Goal: Task Accomplishment & Management: Manage account settings

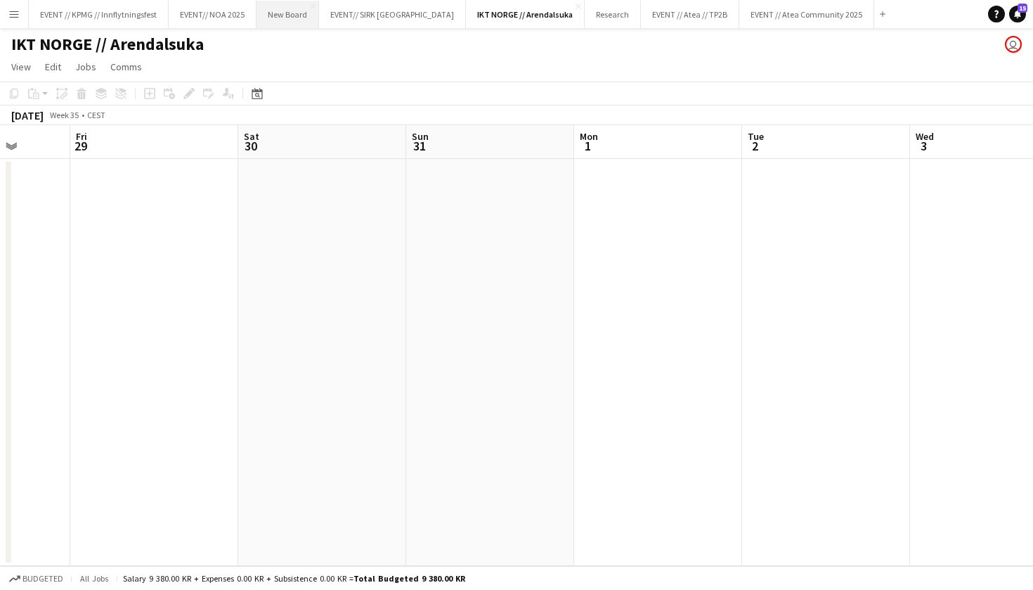
scroll to position [0, 436]
click at [103, 14] on button "EVENT // KPMG // Innflytningsfest Close" at bounding box center [99, 14] width 140 height 27
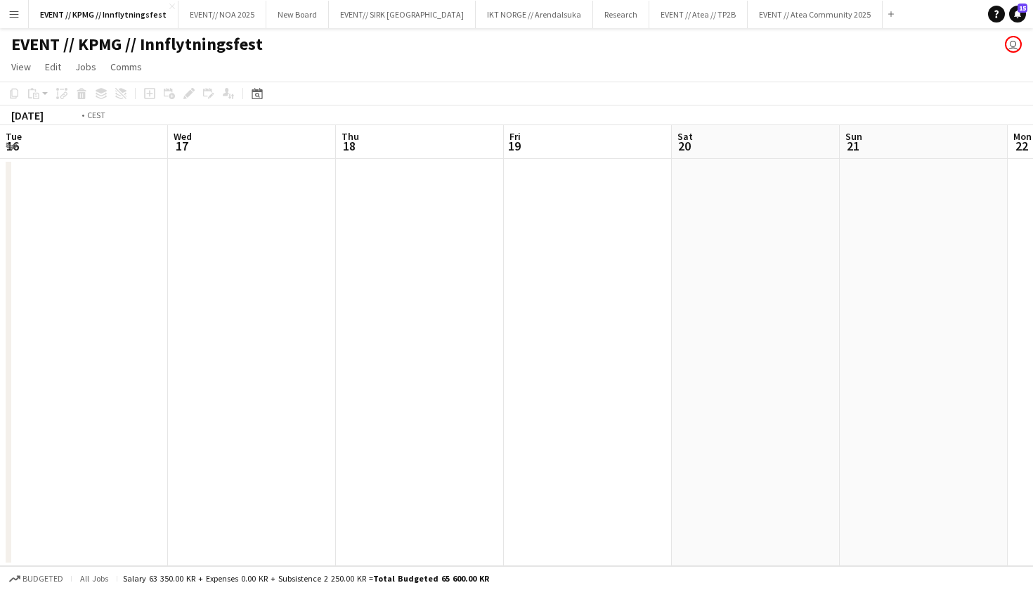
scroll to position [0, 336]
click at [6, 11] on button "Menu" at bounding box center [14, 14] width 28 height 28
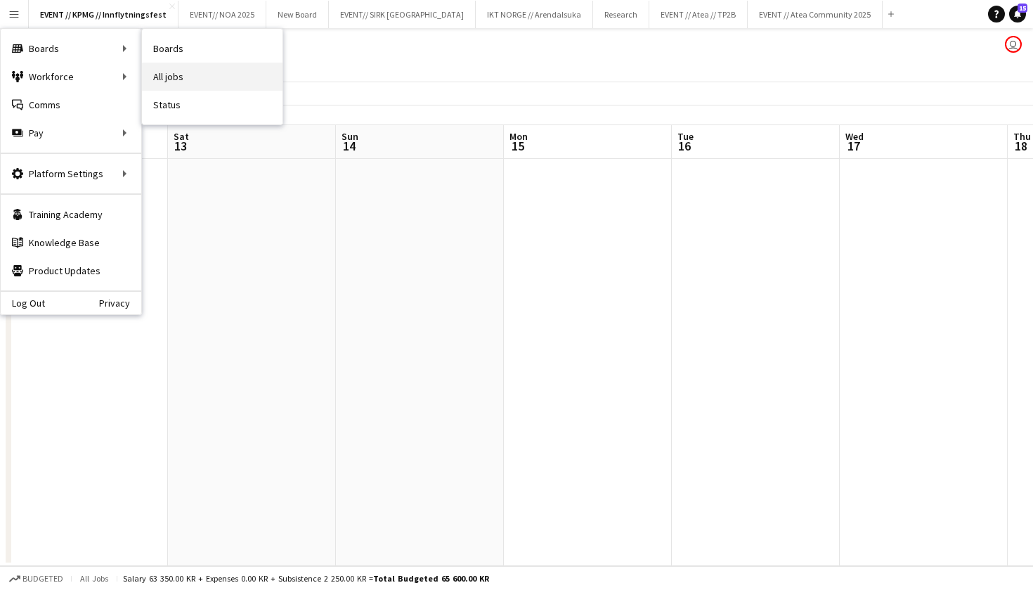
click at [230, 72] on link "All jobs" at bounding box center [212, 77] width 141 height 28
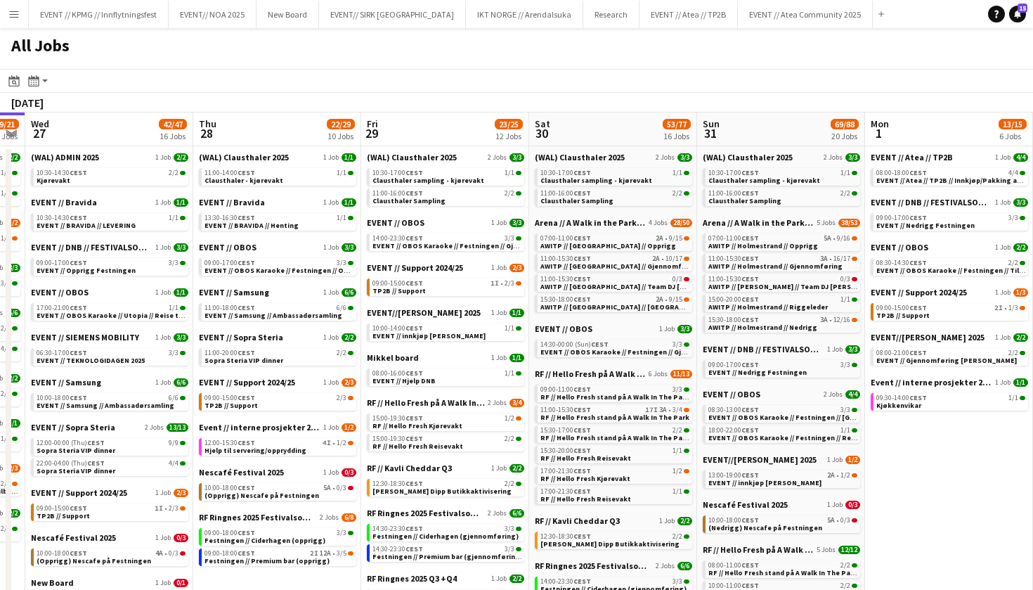
scroll to position [0, 498]
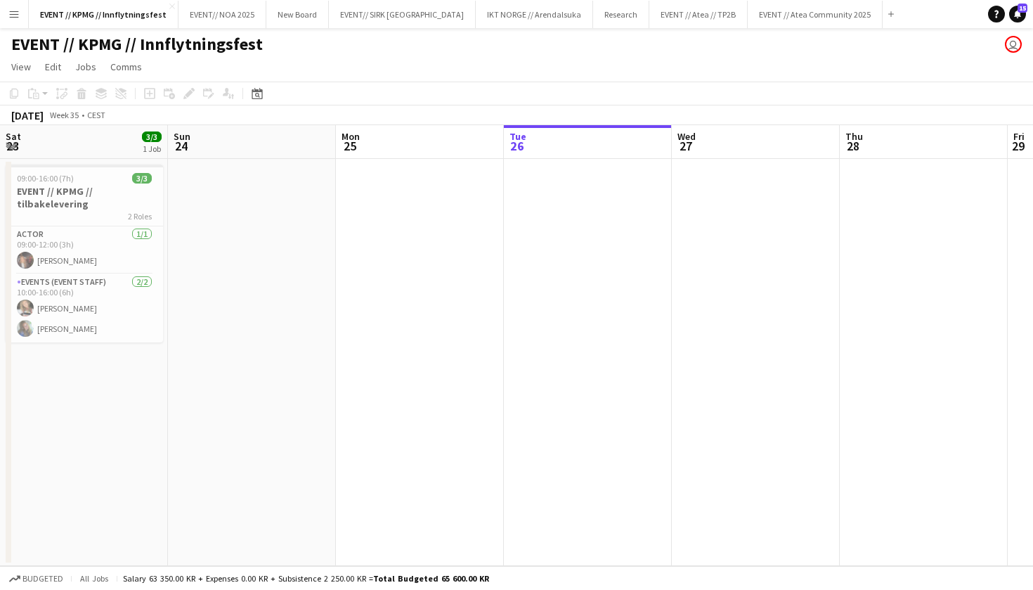
scroll to position [0, 336]
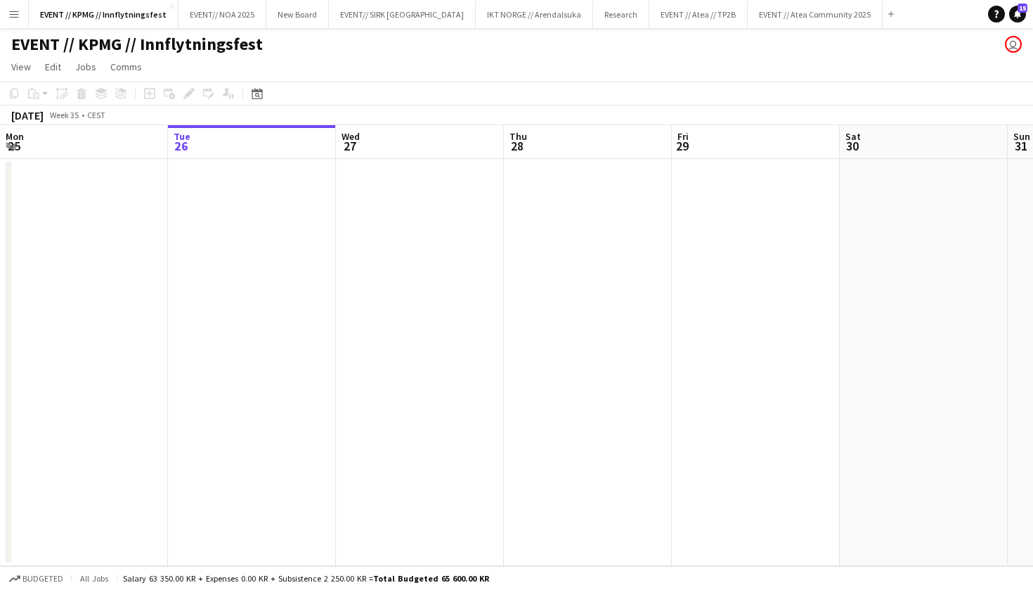
click at [21, 23] on button "Menu" at bounding box center [14, 14] width 28 height 28
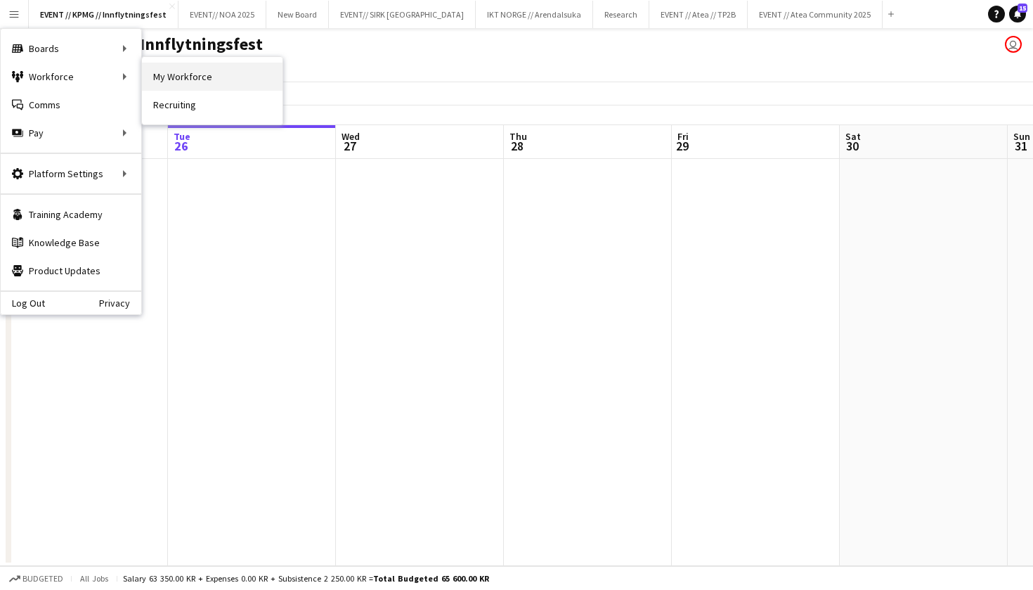
click at [176, 78] on link "My Workforce" at bounding box center [212, 77] width 141 height 28
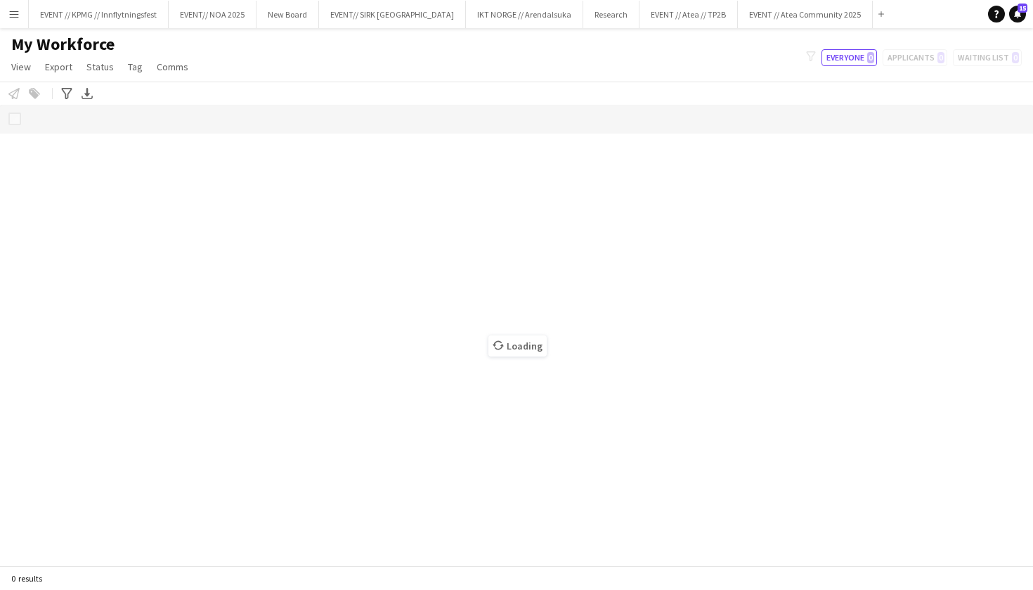
click at [8, 13] on app-icon "Menu" at bounding box center [13, 13] width 11 height 11
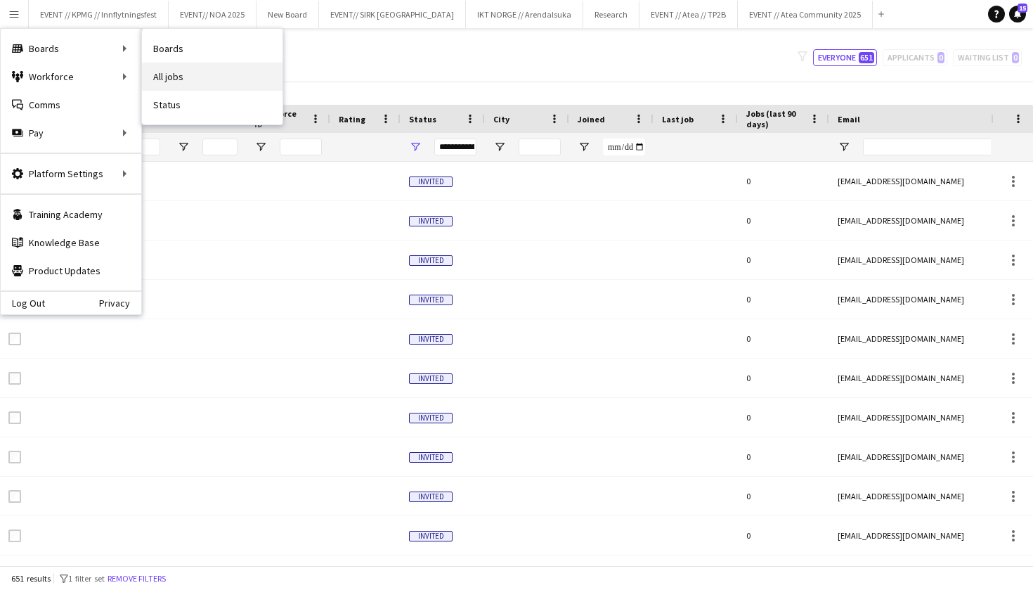
click at [163, 77] on link "All jobs" at bounding box center [212, 77] width 141 height 28
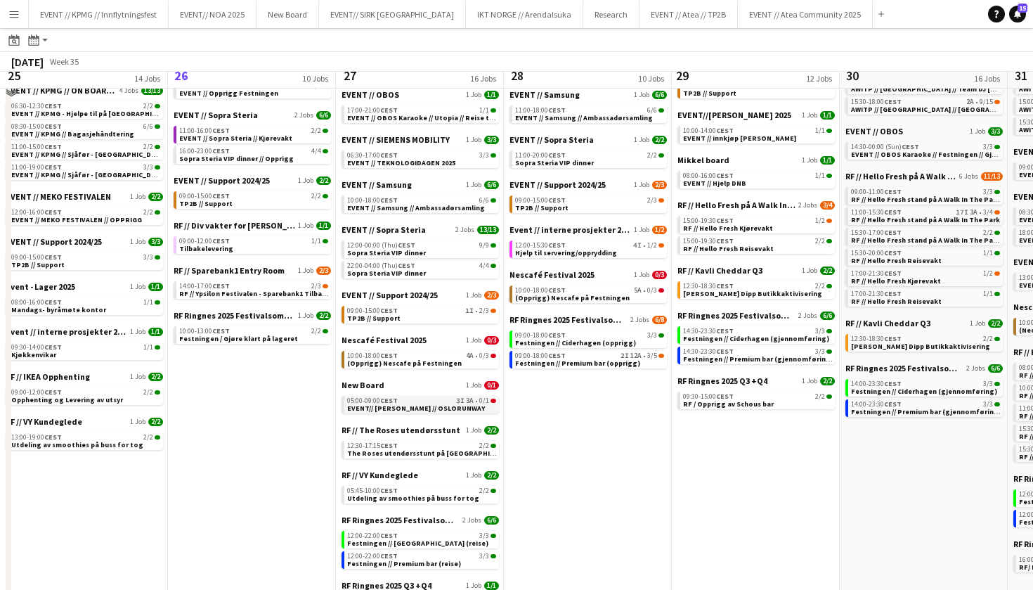
scroll to position [197, 0]
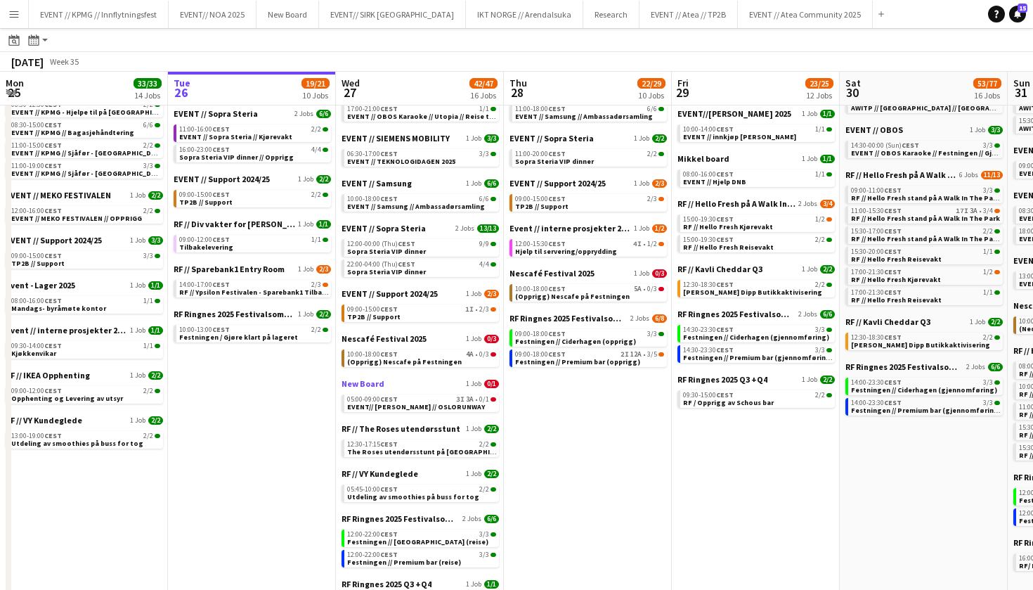
click at [356, 382] on span "New Board" at bounding box center [363, 383] width 43 height 11
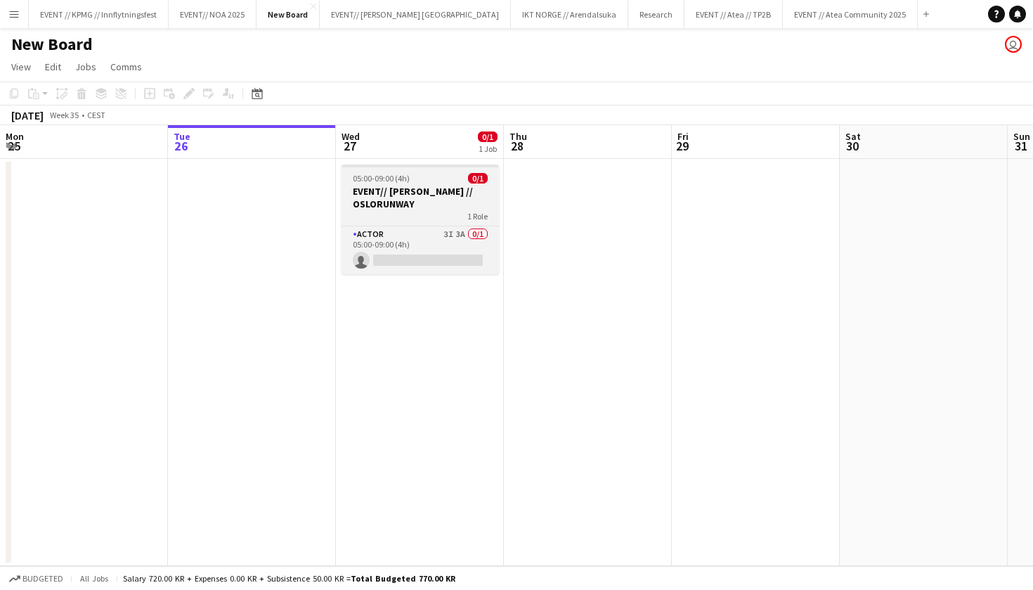
click at [433, 201] on h3 "EVENT// [PERSON_NAME] // OSLORUNWAY" at bounding box center [420, 197] width 157 height 25
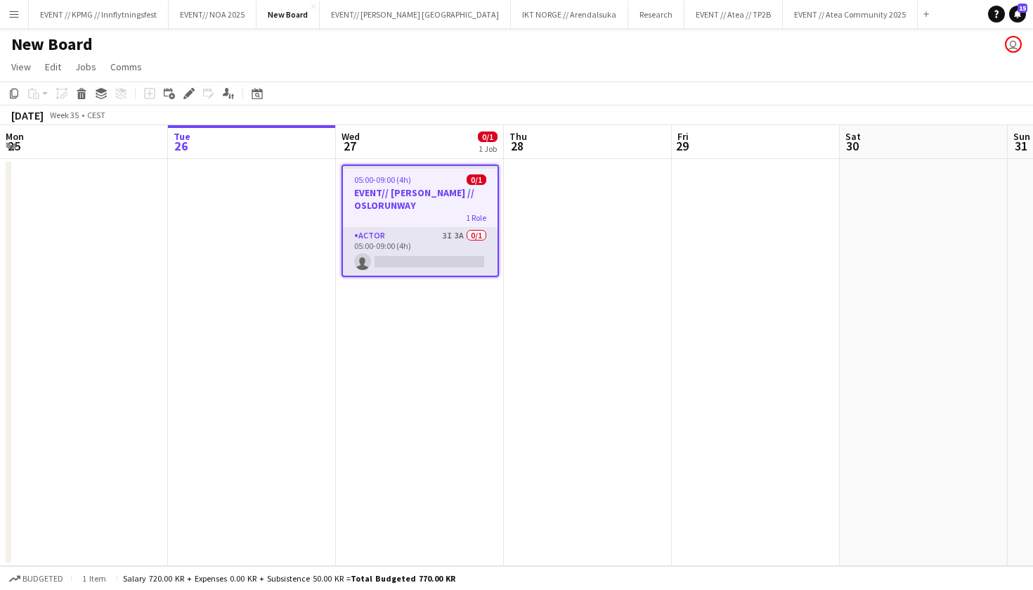
click at [434, 243] on app-card-role "Actor 3I 3A 0/1 05:00-09:00 (4h) single-neutral-actions" at bounding box center [420, 252] width 155 height 48
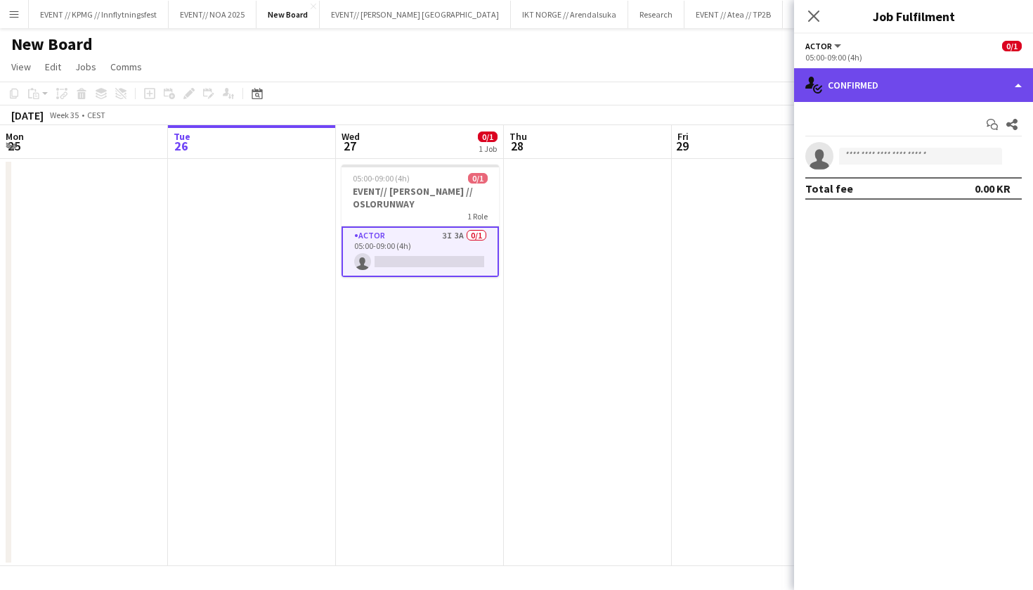
click at [882, 86] on div "single-neutral-actions-check-2 Confirmed" at bounding box center [913, 85] width 239 height 34
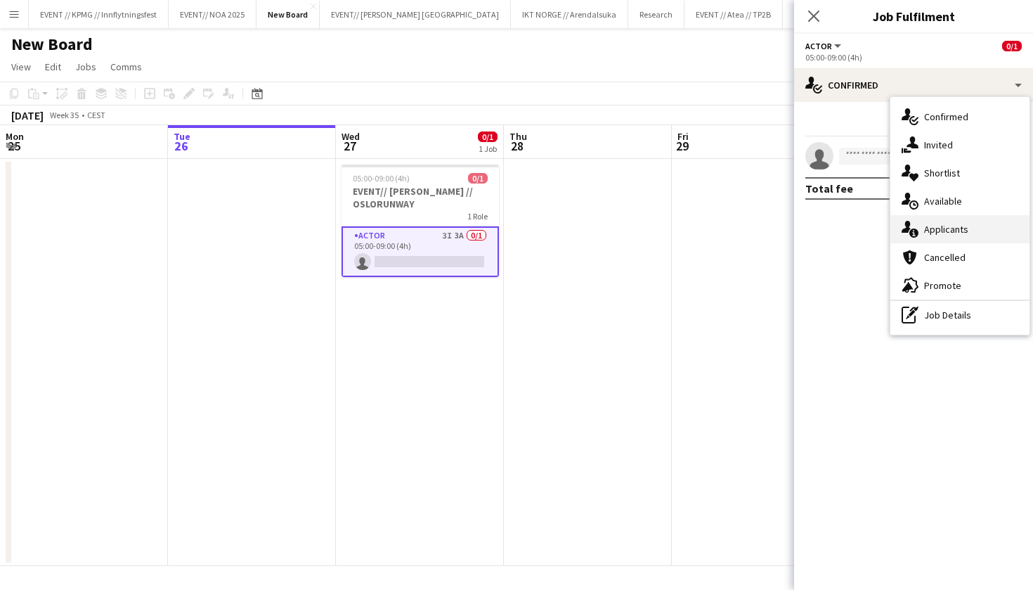
click at [968, 235] on div "single-neutral-actions-information Applicants" at bounding box center [959, 229] width 139 height 28
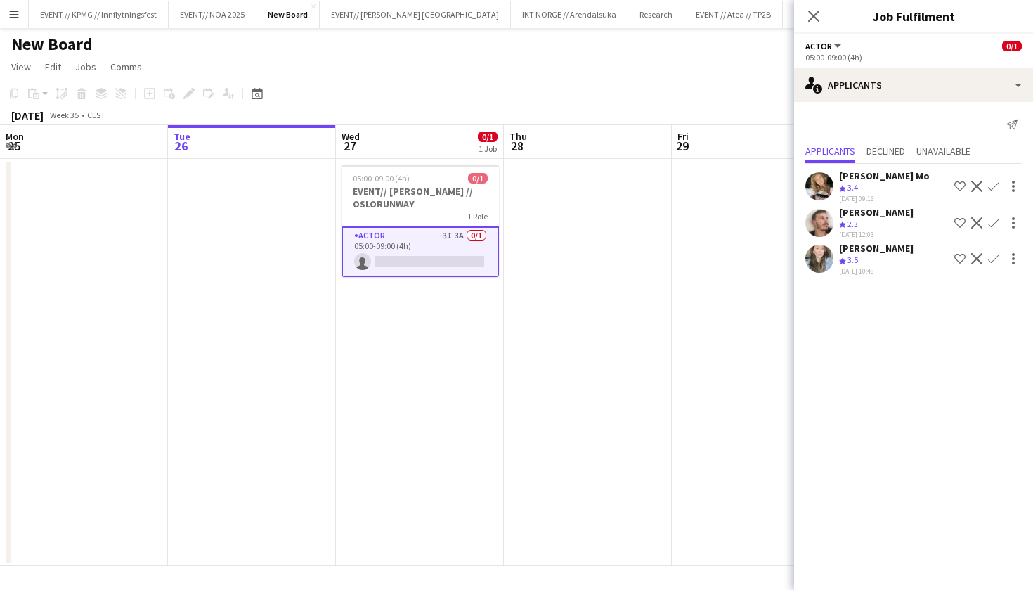
click at [885, 194] on div "30-07-2025 09:16" at bounding box center [884, 198] width 91 height 9
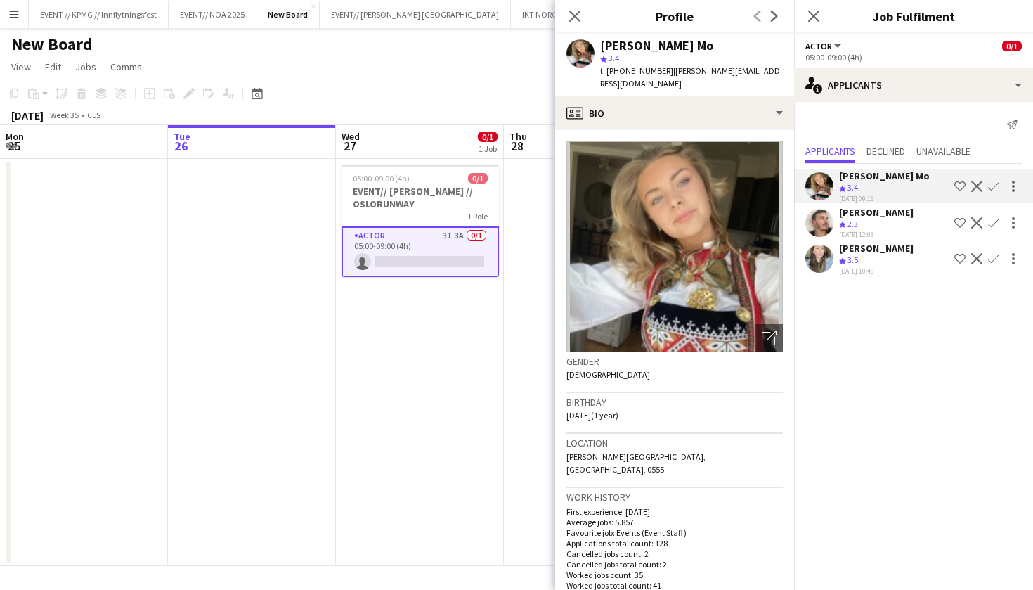
click at [692, 65] on div "t. +4798887446 | marte.jensenmo@outlook.com" at bounding box center [691, 77] width 183 height 25
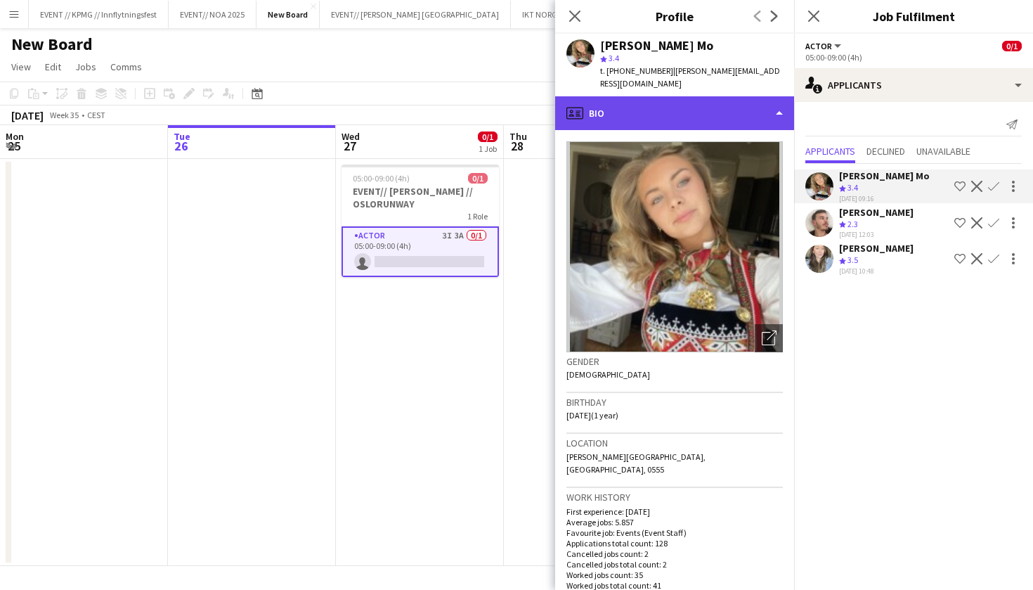
click at [691, 108] on div "profile Bio" at bounding box center [674, 113] width 239 height 34
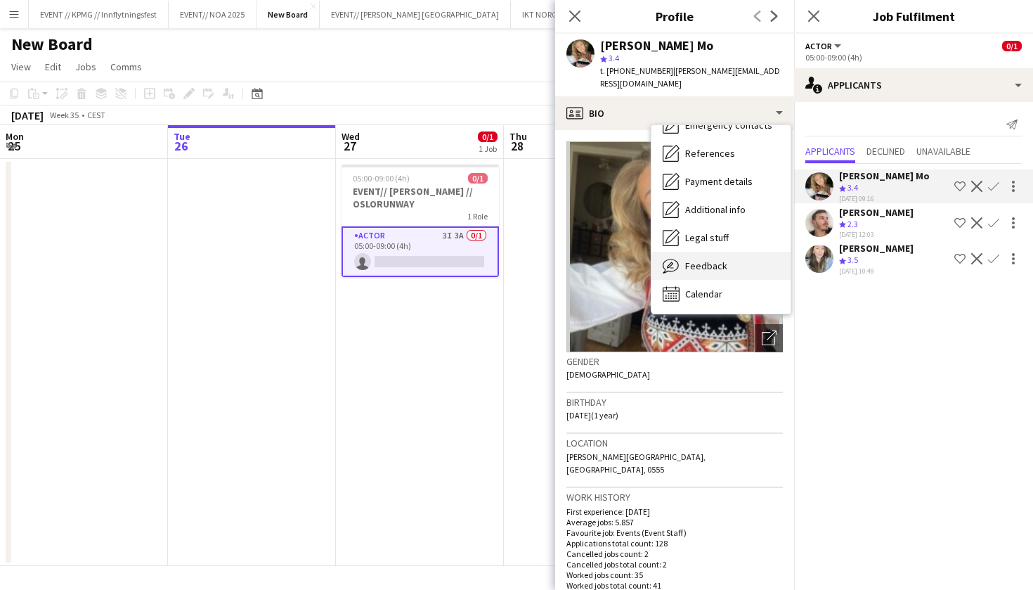
scroll to position [132, 0]
click at [729, 253] on div "Feedback Feedback" at bounding box center [720, 266] width 139 height 28
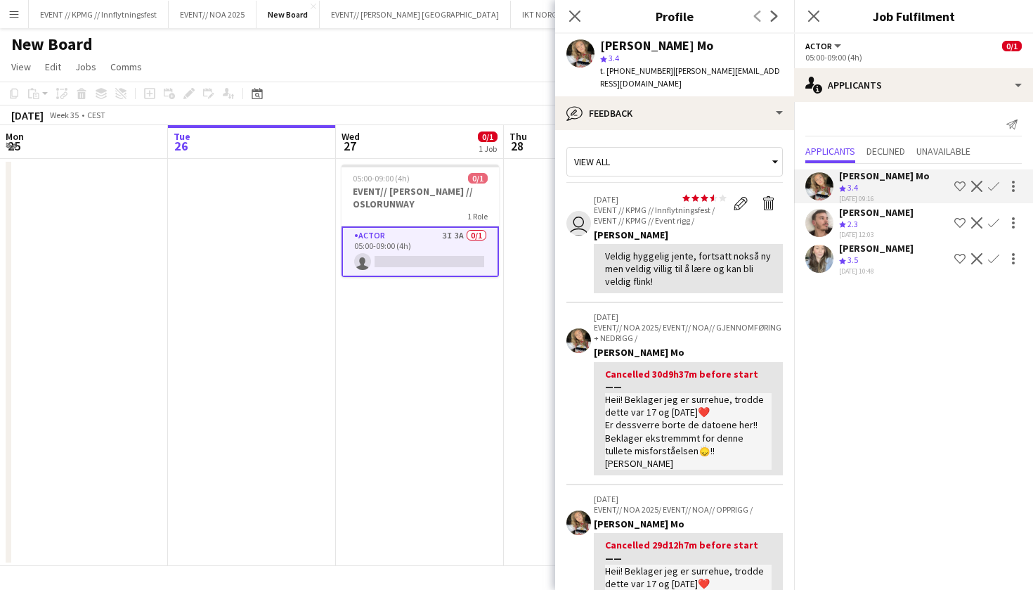
click at [479, 337] on app-date-cell "05:00-09:00 (4h) 0/1 EVENT// KARI TRAA // OSLORUNWAY 1 Role Actor 3I 3A 0/1 05:…" at bounding box center [420, 362] width 168 height 407
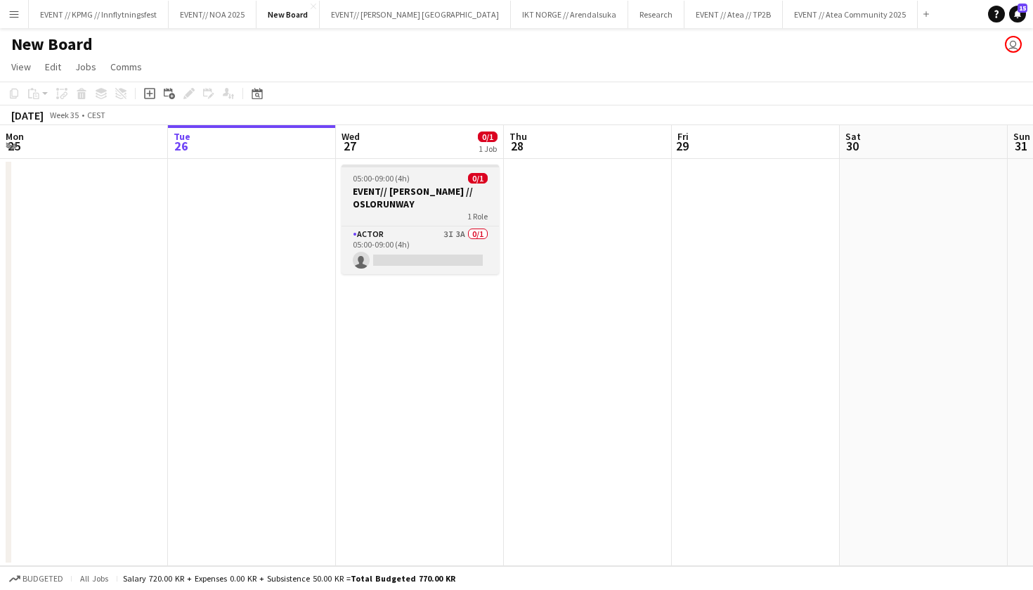
click at [434, 212] on div "1 Role" at bounding box center [420, 215] width 157 height 11
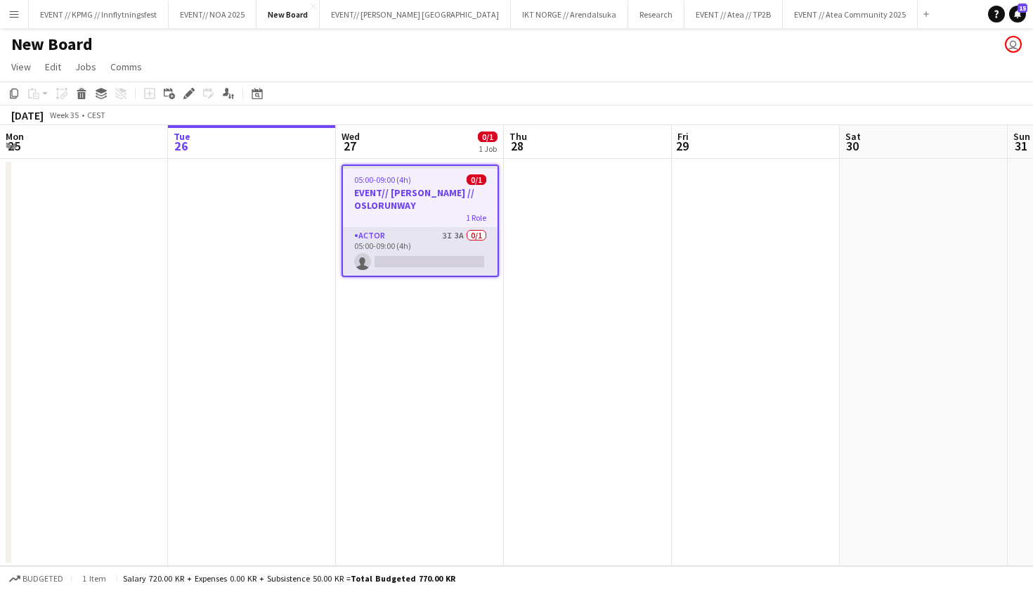
click at [415, 247] on app-card-role "Actor 3I 3A 0/1 05:00-09:00 (4h) single-neutral-actions" at bounding box center [420, 252] width 155 height 48
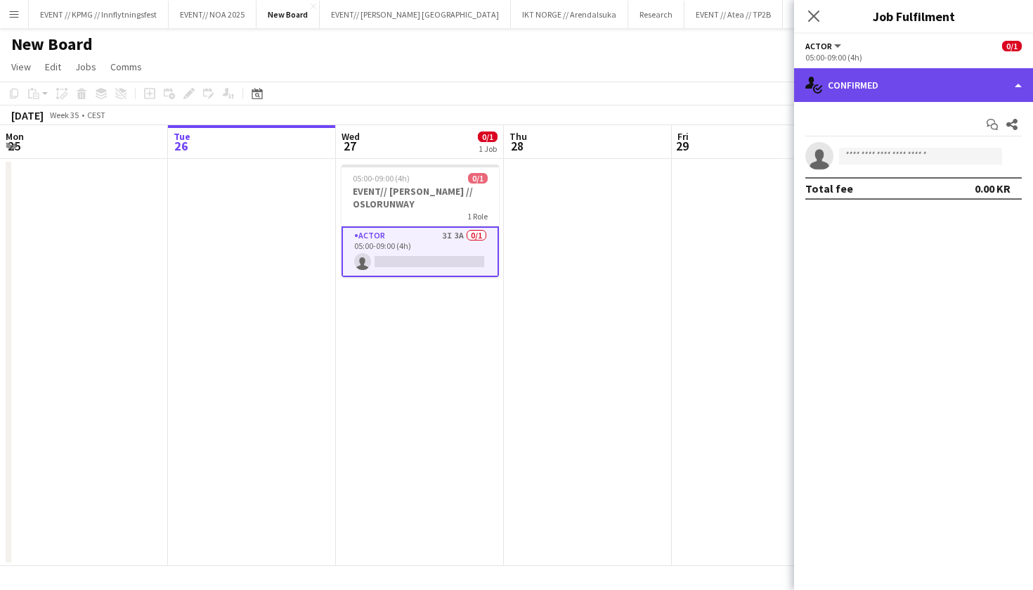
click at [898, 95] on div "single-neutral-actions-check-2 Confirmed" at bounding box center [913, 85] width 239 height 34
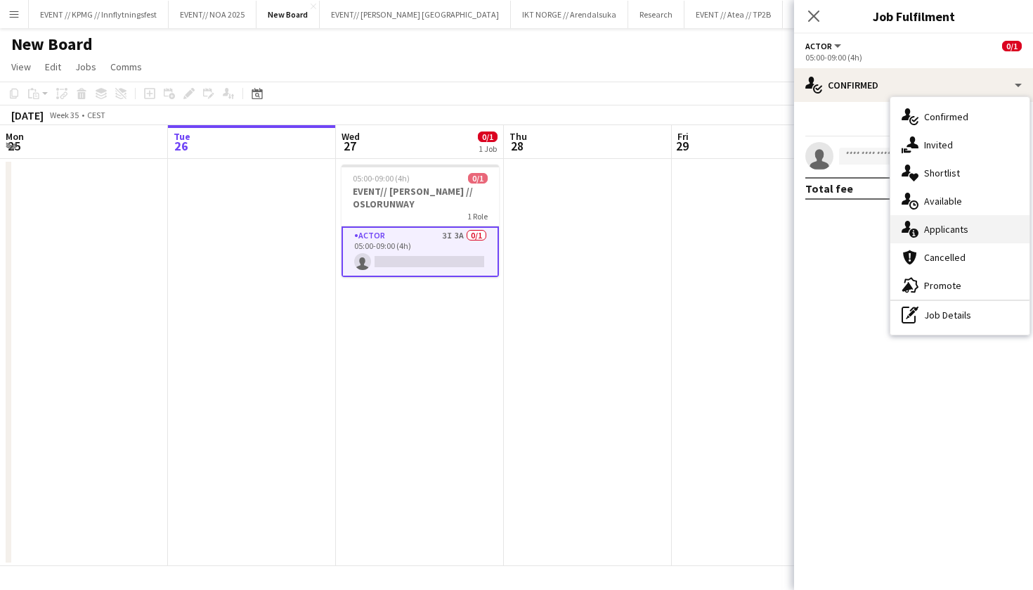
click at [942, 229] on div "single-neutral-actions-information Applicants" at bounding box center [959, 229] width 139 height 28
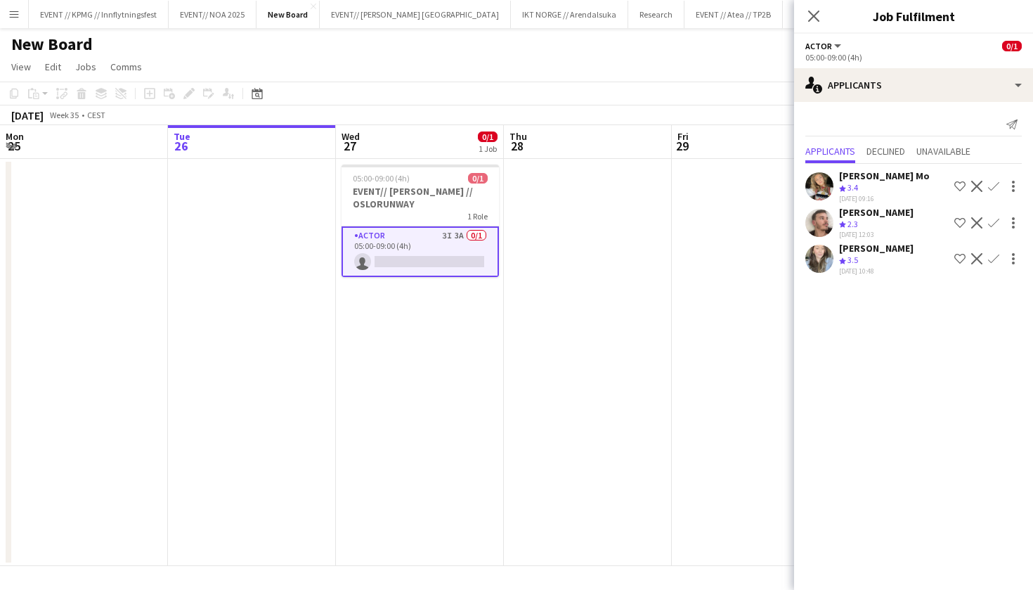
click at [991, 186] on app-icon "Confirm" at bounding box center [993, 186] width 11 height 11
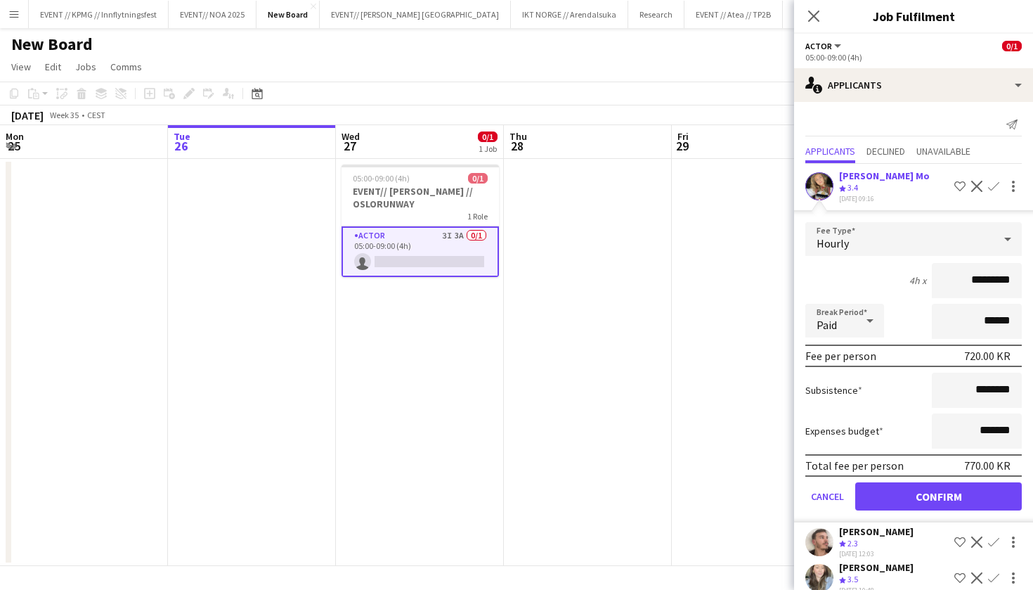
click at [918, 495] on button "Confirm" at bounding box center [938, 496] width 167 height 28
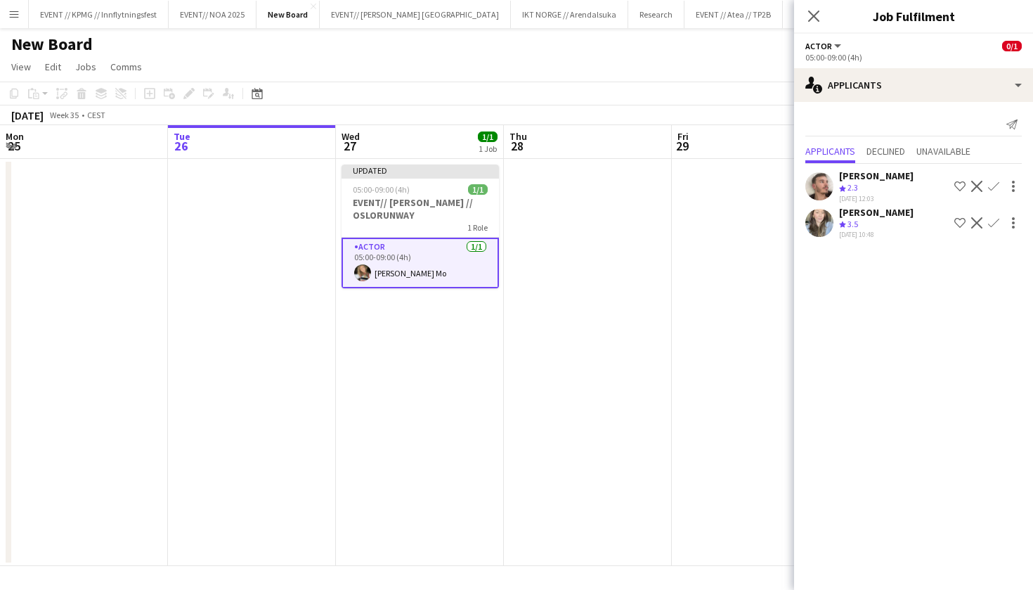
click at [514, 416] on app-date-cell at bounding box center [588, 362] width 168 height 407
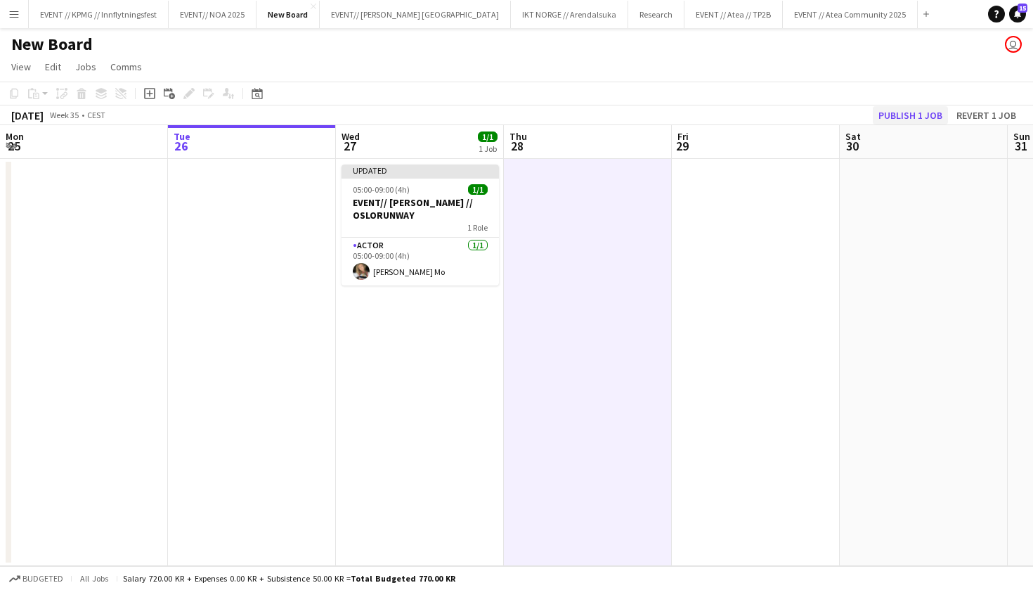
click at [909, 117] on button "Publish 1 job" at bounding box center [910, 115] width 75 height 18
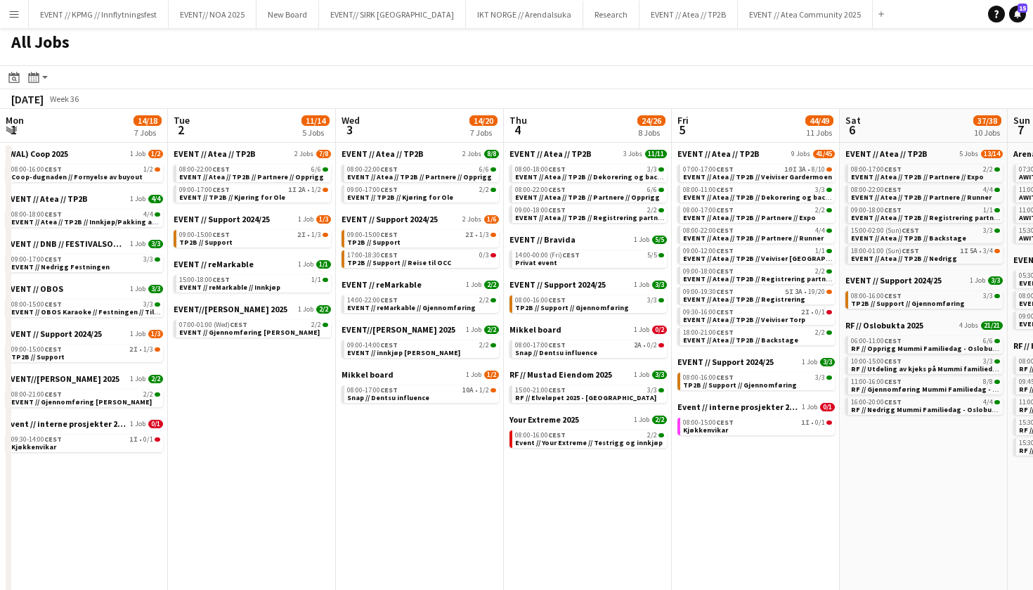
scroll to position [0, 577]
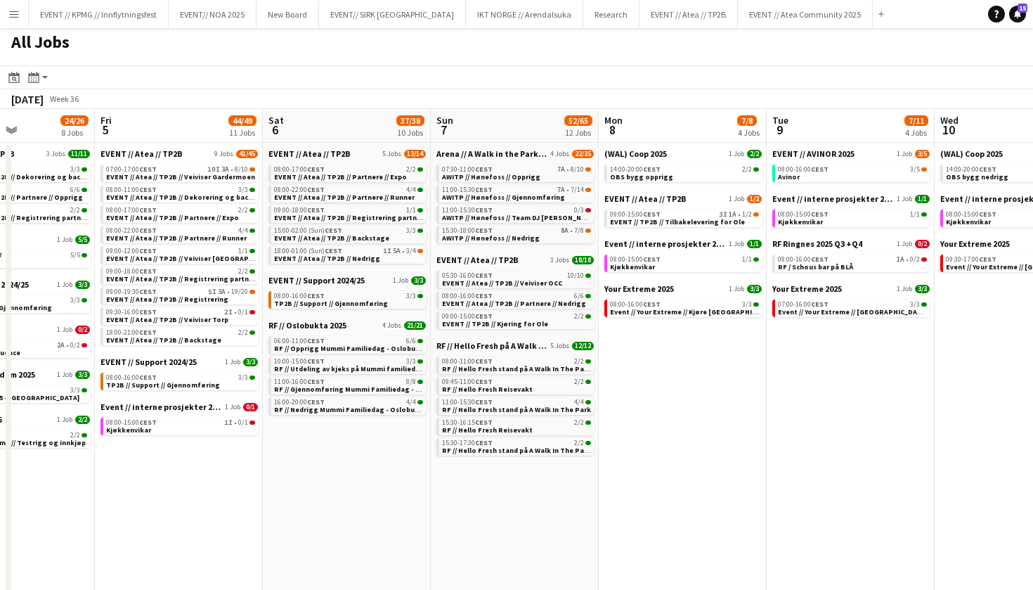
click at [550, 56] on div "All Jobs" at bounding box center [516, 45] width 1033 height 41
